Goal: Navigation & Orientation: Find specific page/section

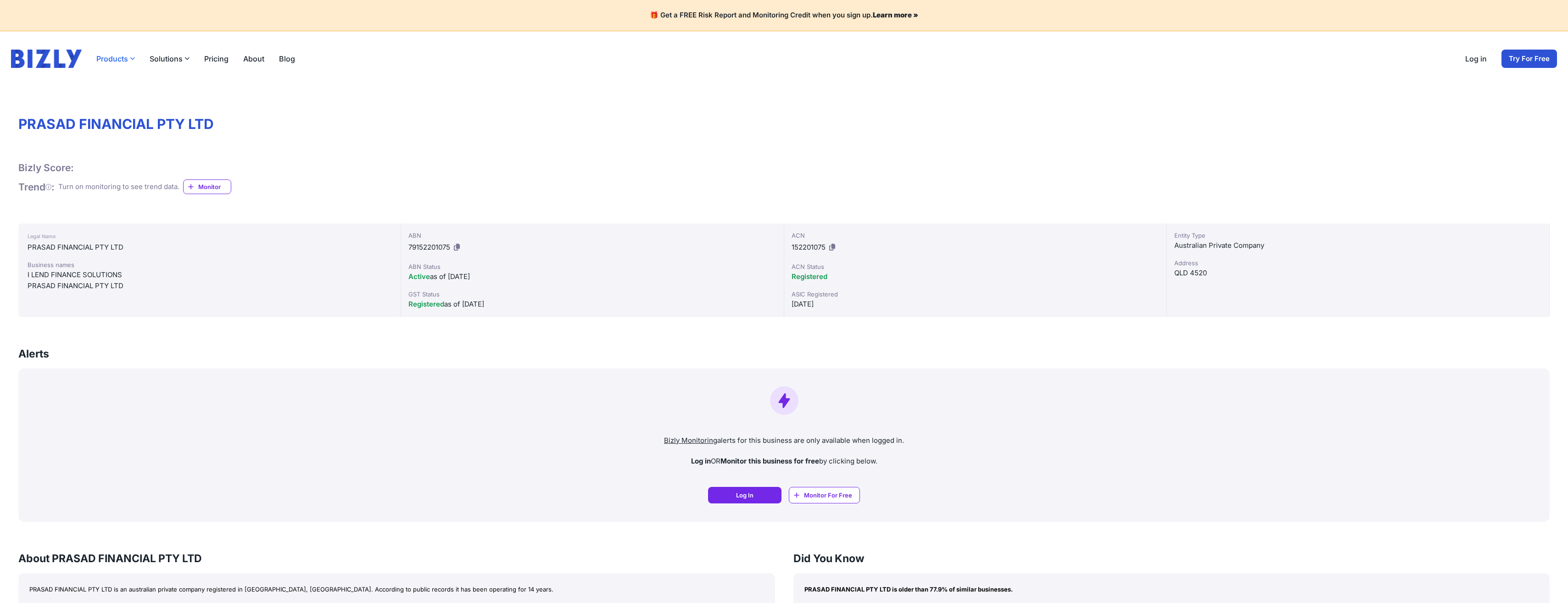
click at [110, 61] on button "Products" at bounding box center [116, 58] width 39 height 11
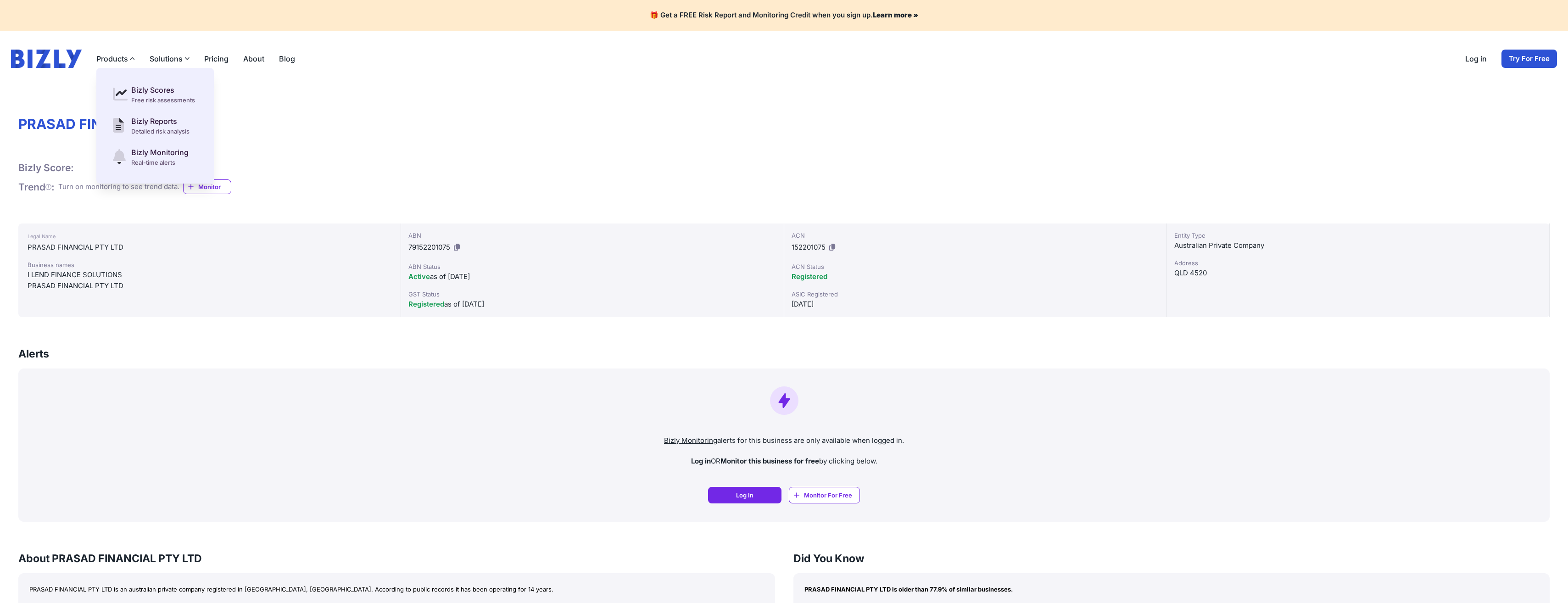
click at [259, 60] on link "About" at bounding box center [253, 58] width 21 height 11
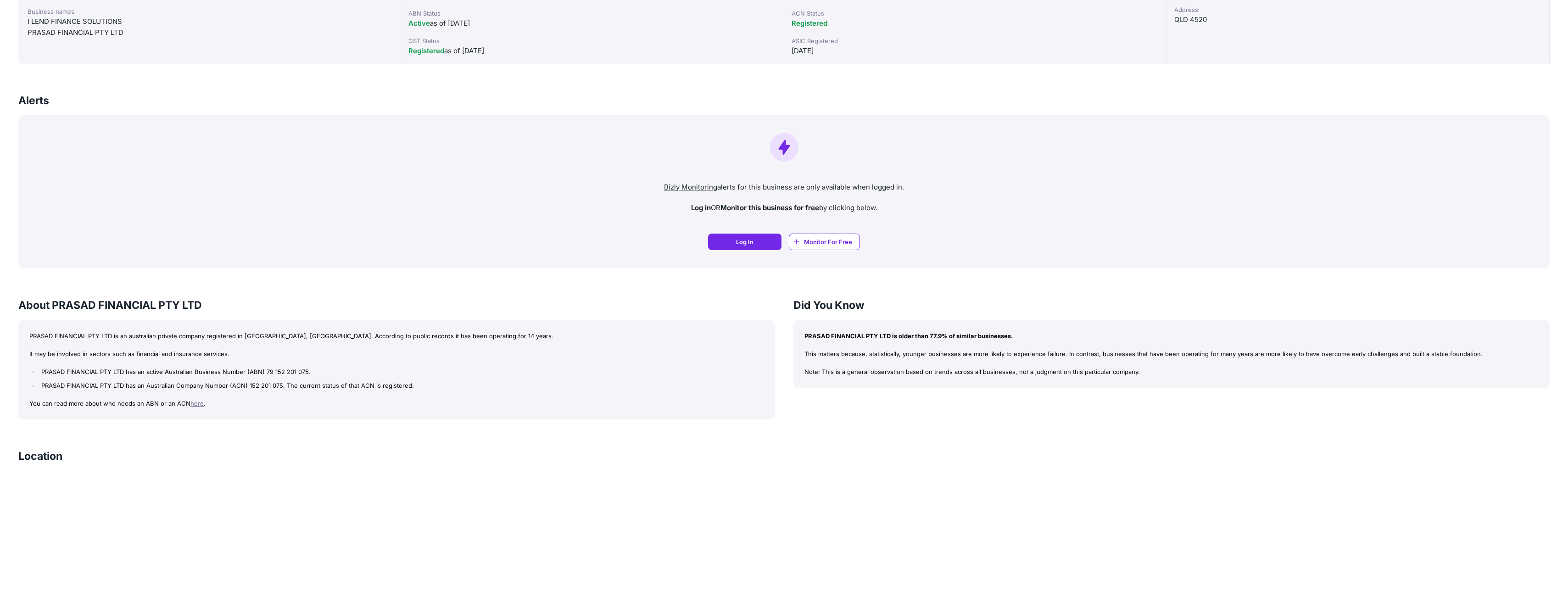
scroll to position [184, 0]
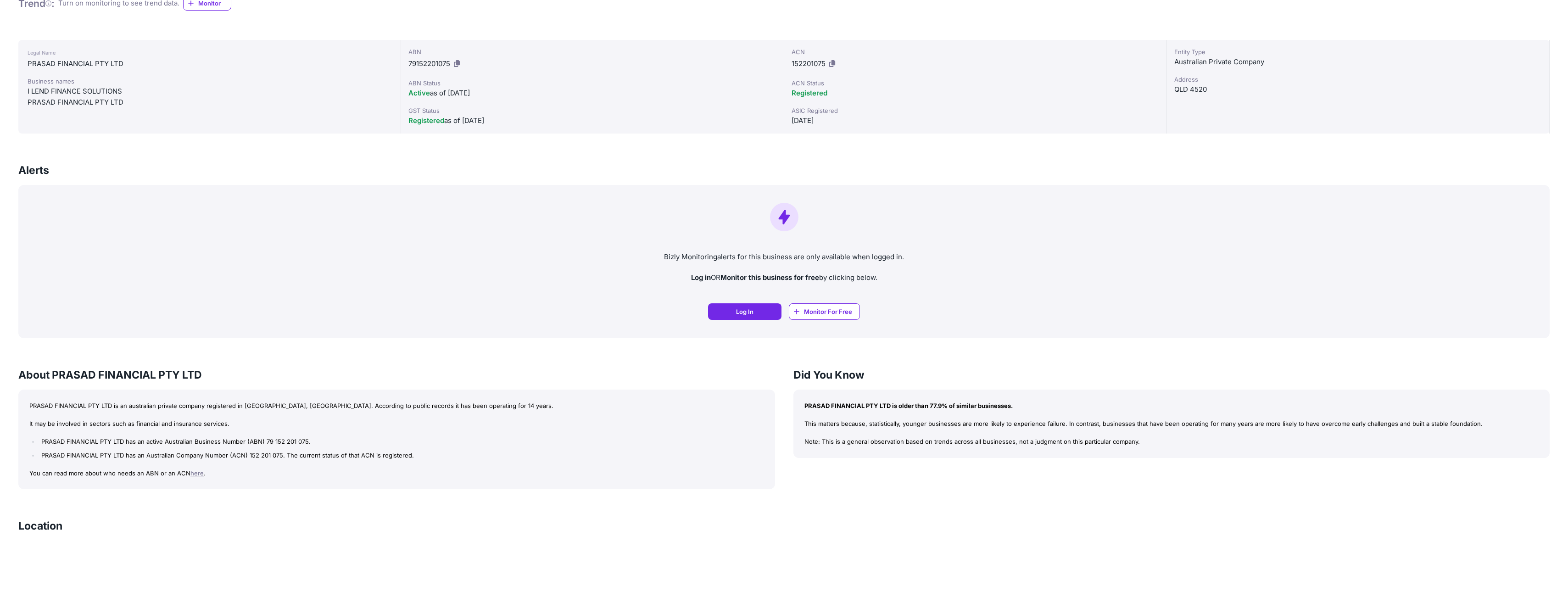
click at [547, 134] on div "PRASAD FINANCIAL PTY LTD Bizly Score: View Risk Score — It's Free! View Risk Sc…" at bounding box center [784, 502] width 1568 height 1142
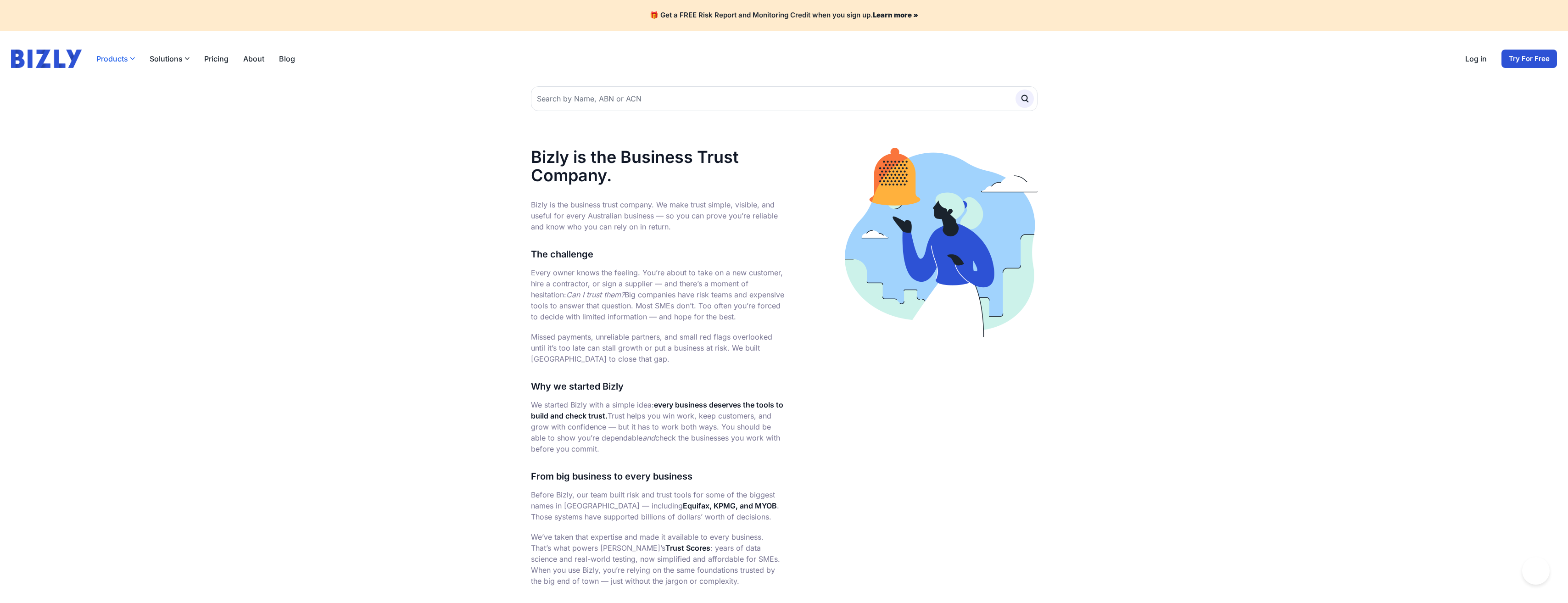
click at [121, 57] on button "Products" at bounding box center [116, 58] width 39 height 11
